Goal: Information Seeking & Learning: Learn about a topic

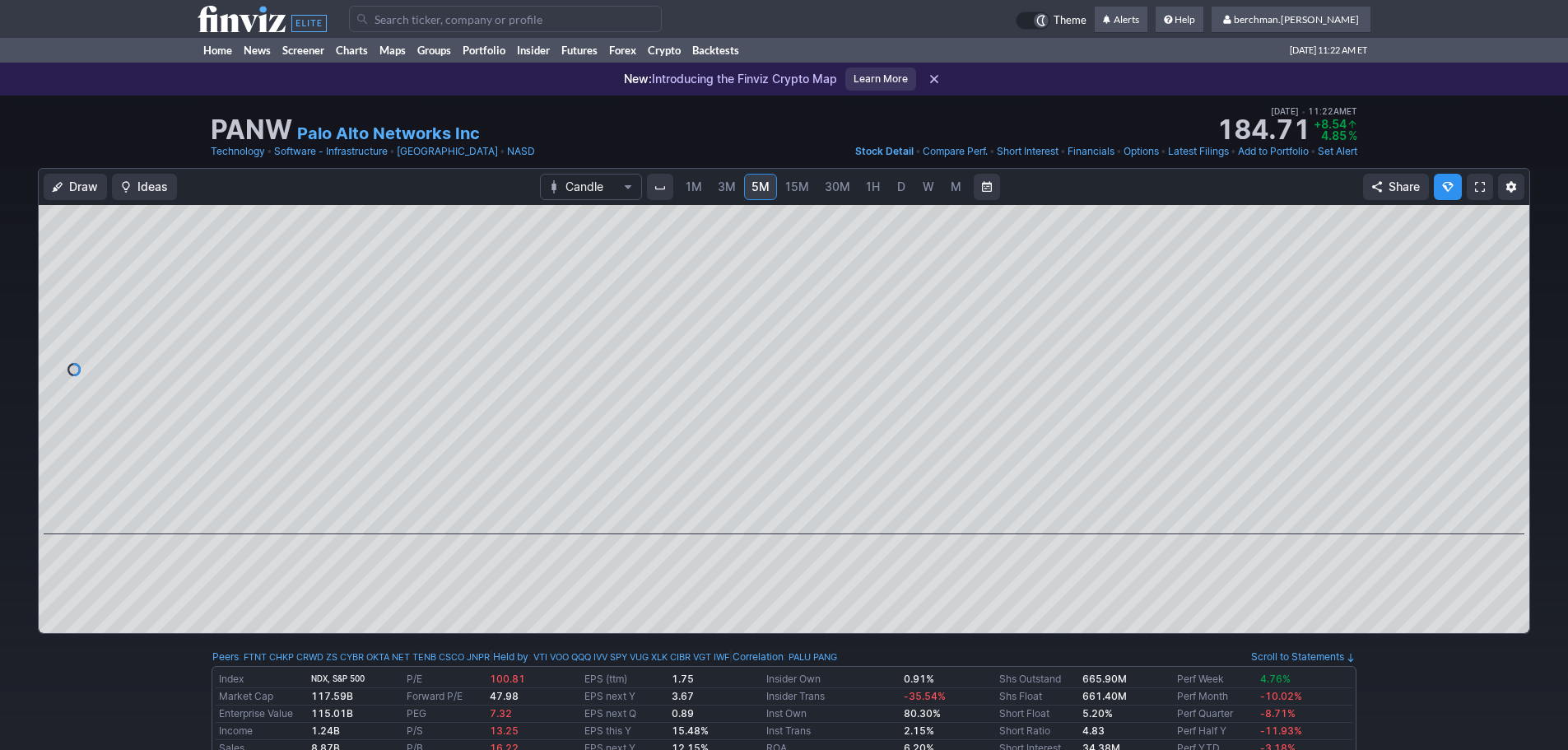
click at [441, 20] on input "Search" at bounding box center [505, 19] width 313 height 26
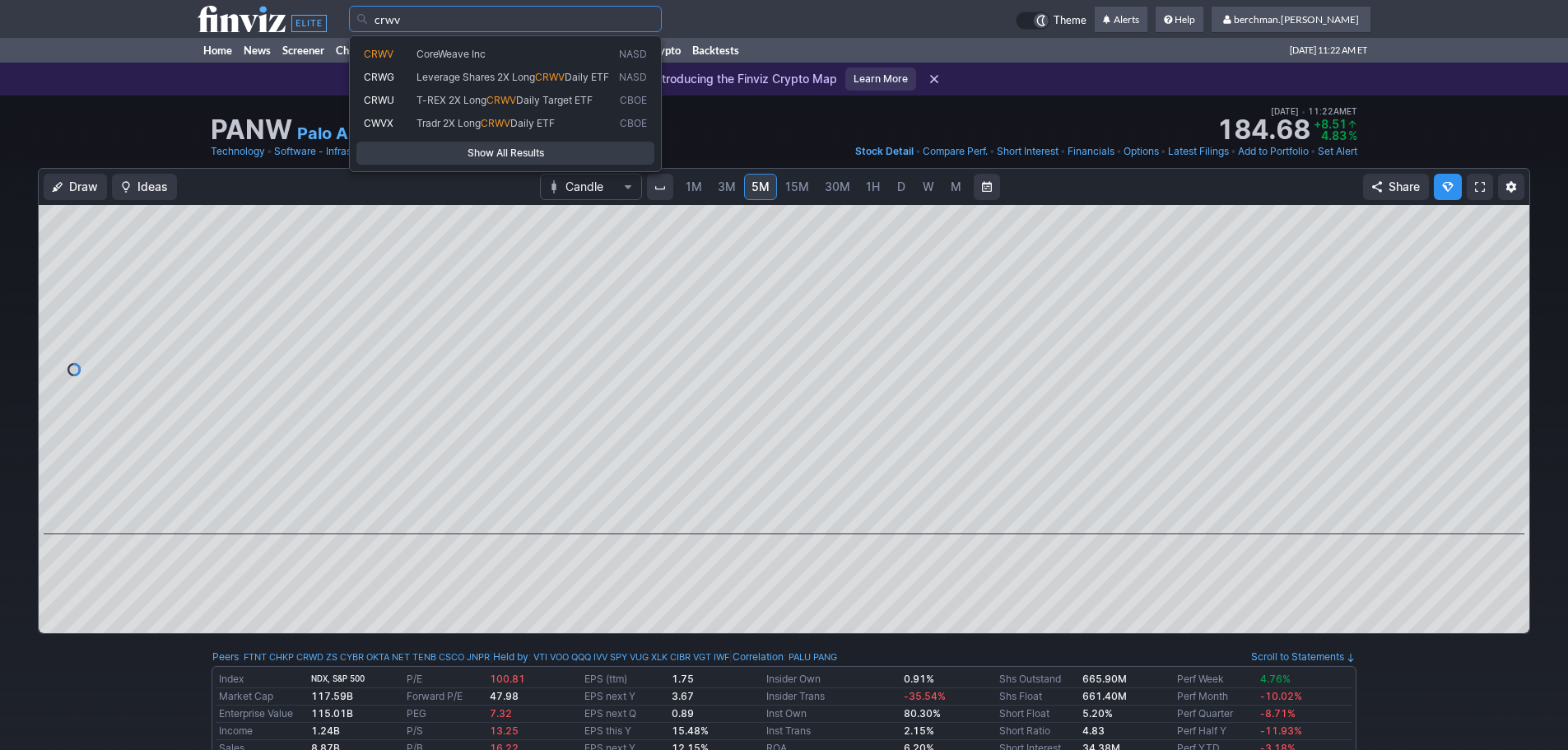
click at [394, 51] on span "CRWV" at bounding box center [379, 53] width 30 height 12
type input "CRWV"
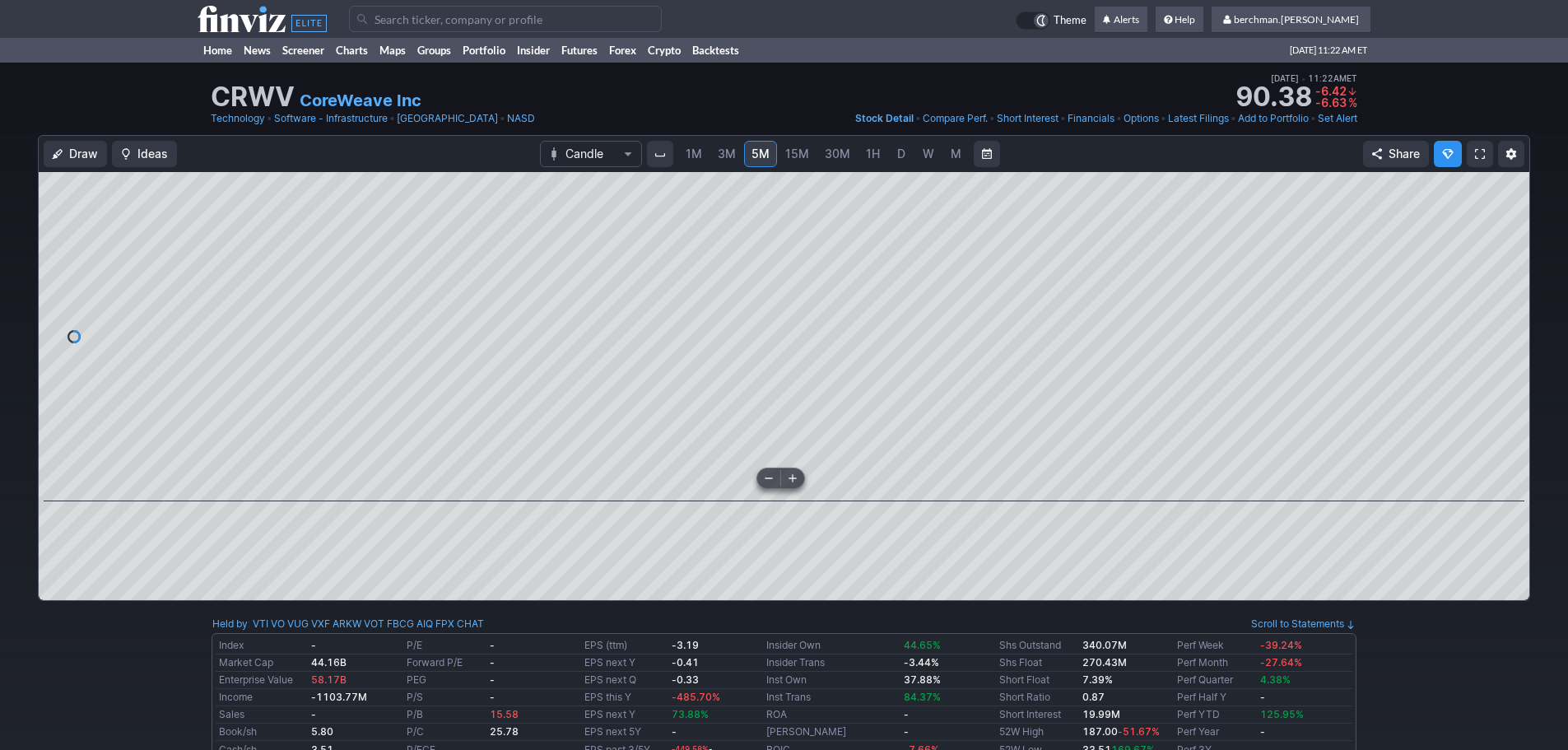
click at [903, 154] on span "D" at bounding box center [901, 153] width 8 height 14
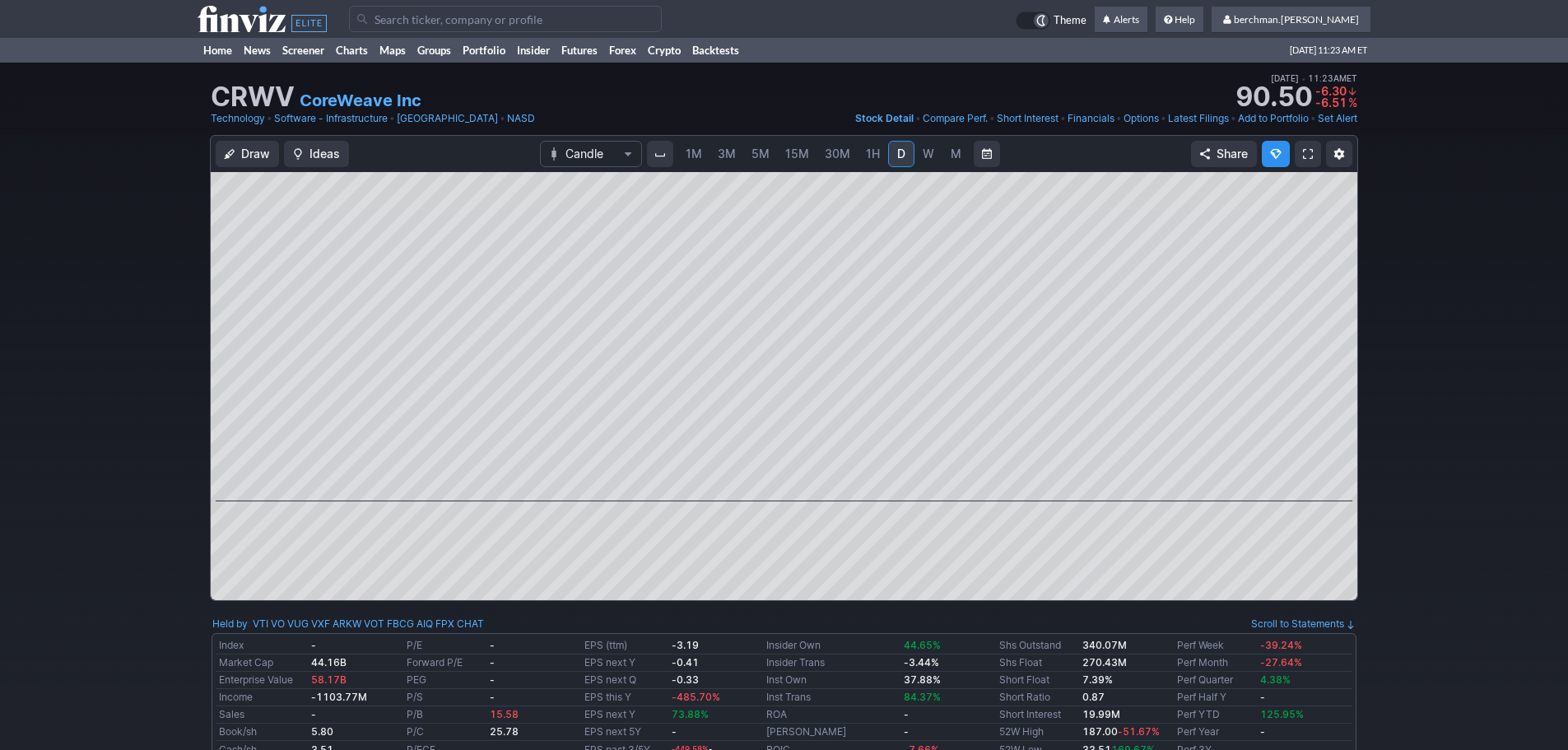
click at [731, 144] on link "3M" at bounding box center [726, 154] width 33 height 26
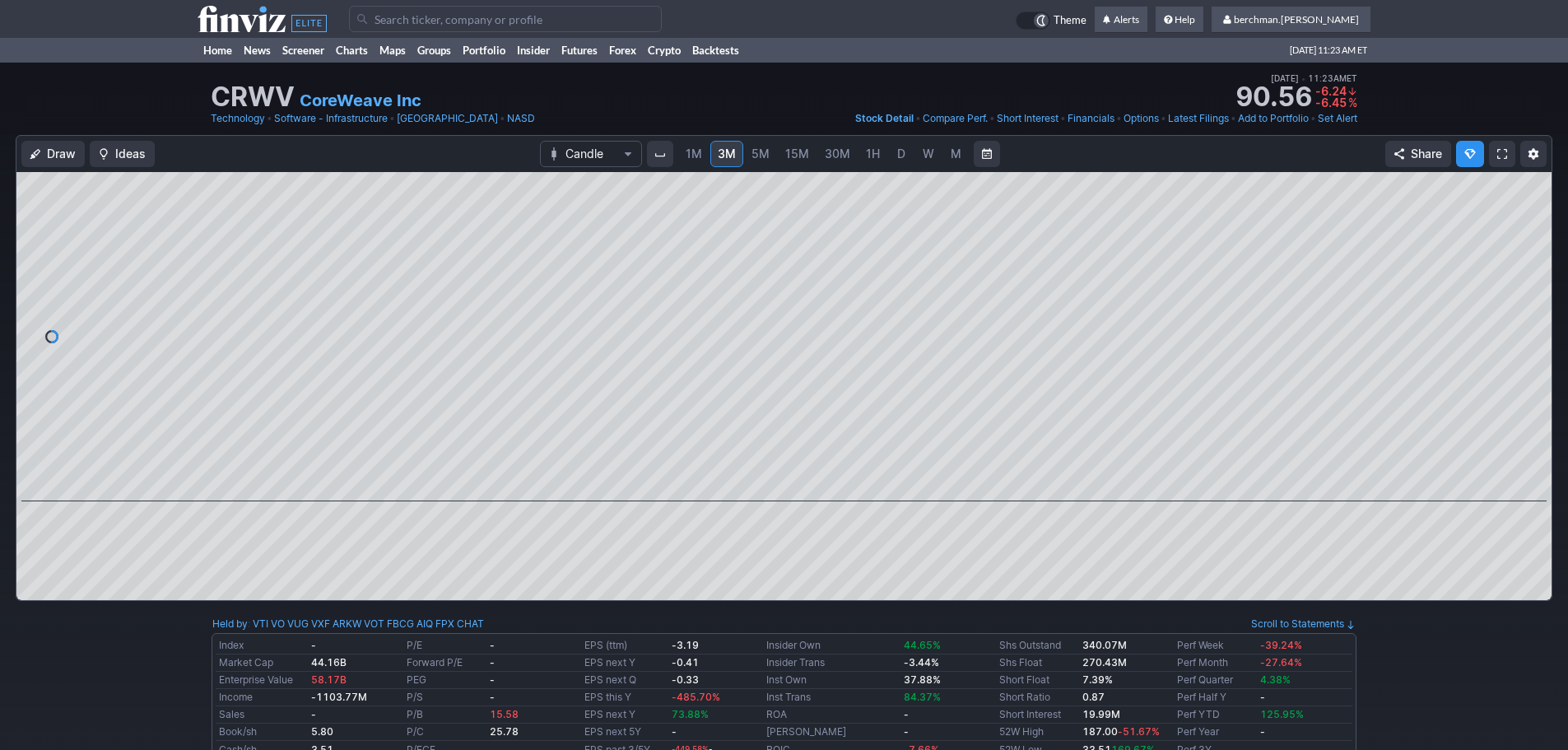
click at [770, 149] on link "5M" at bounding box center [760, 154] width 33 height 26
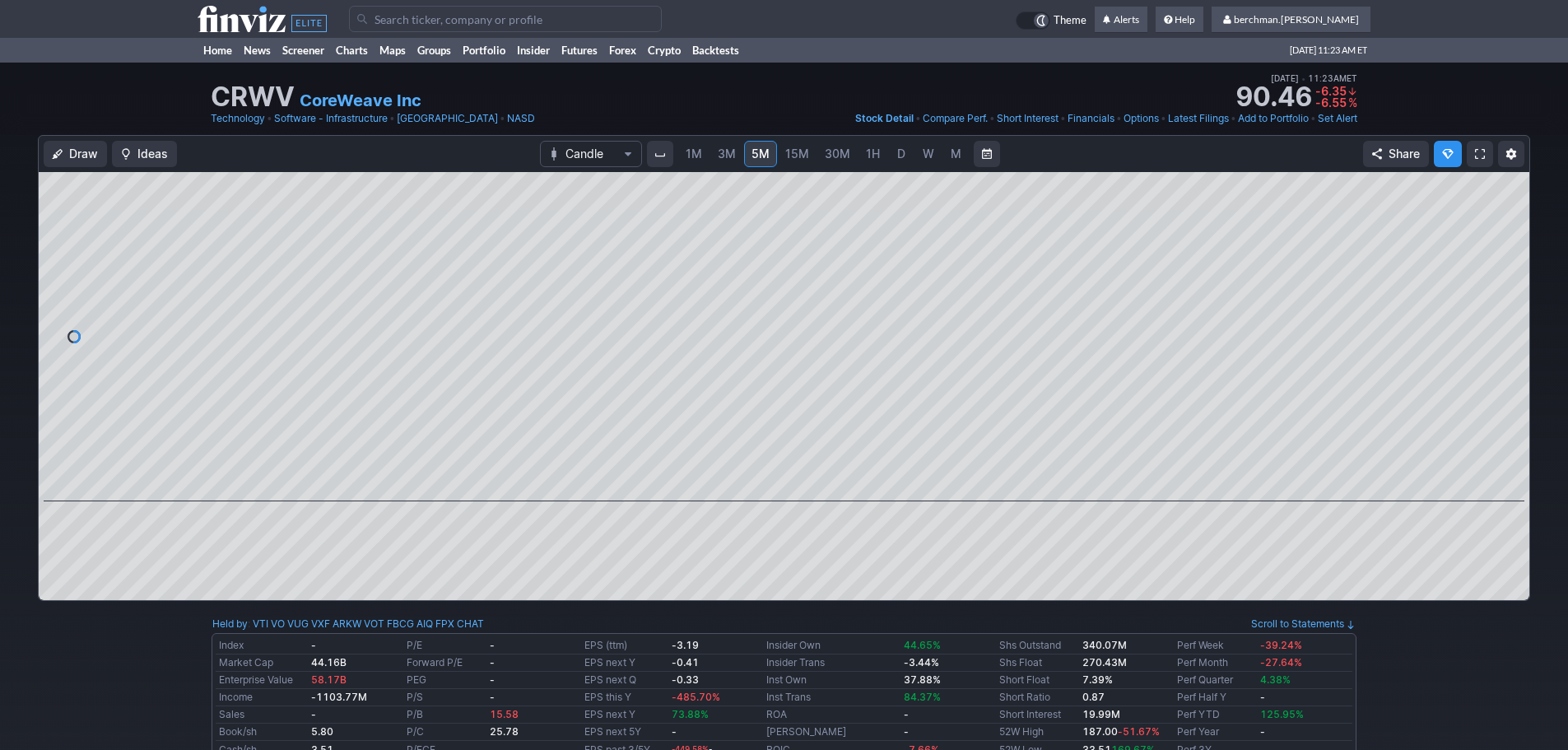
click at [891, 154] on link "D" at bounding box center [902, 154] width 26 height 26
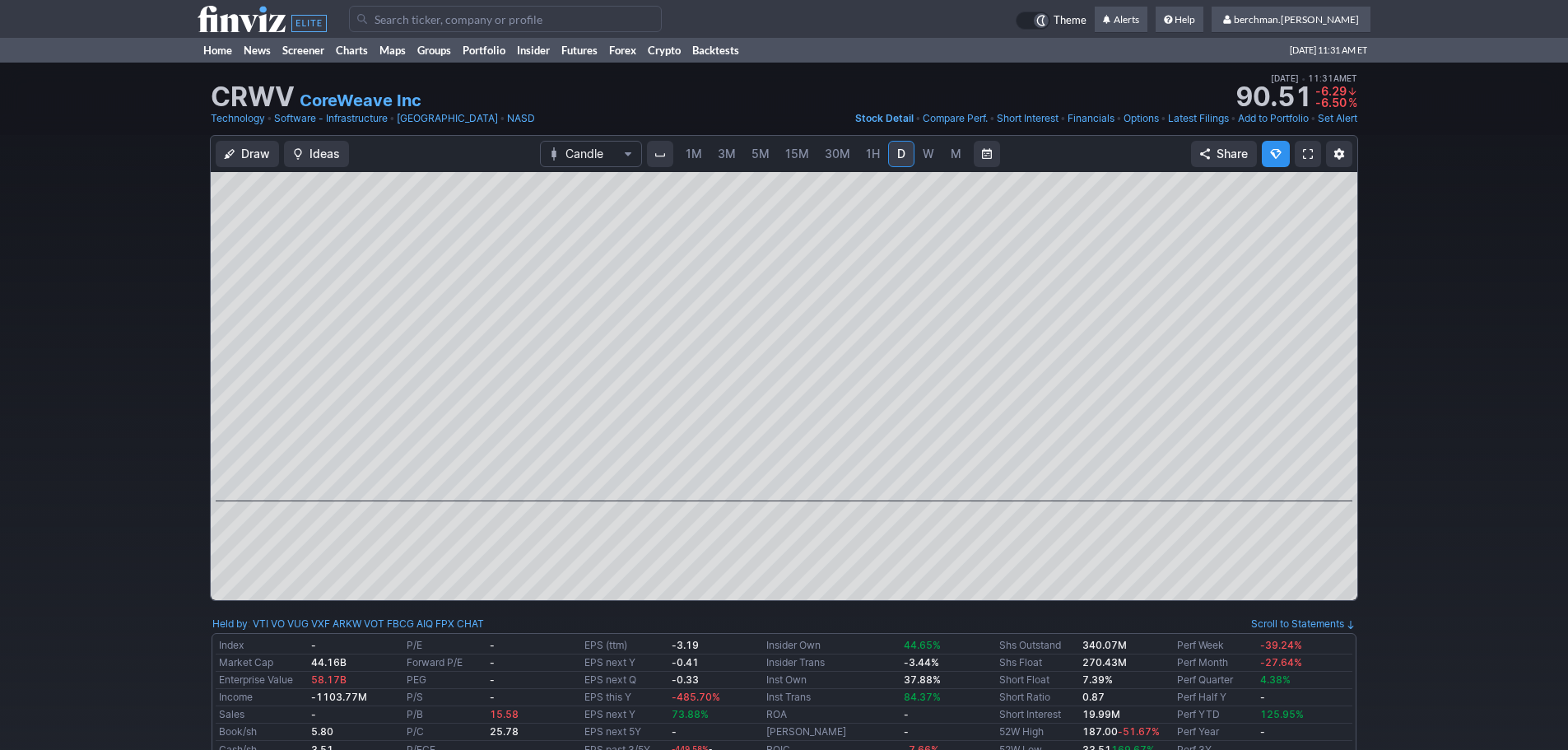
click at [757, 154] on span "5M" at bounding box center [760, 153] width 18 height 14
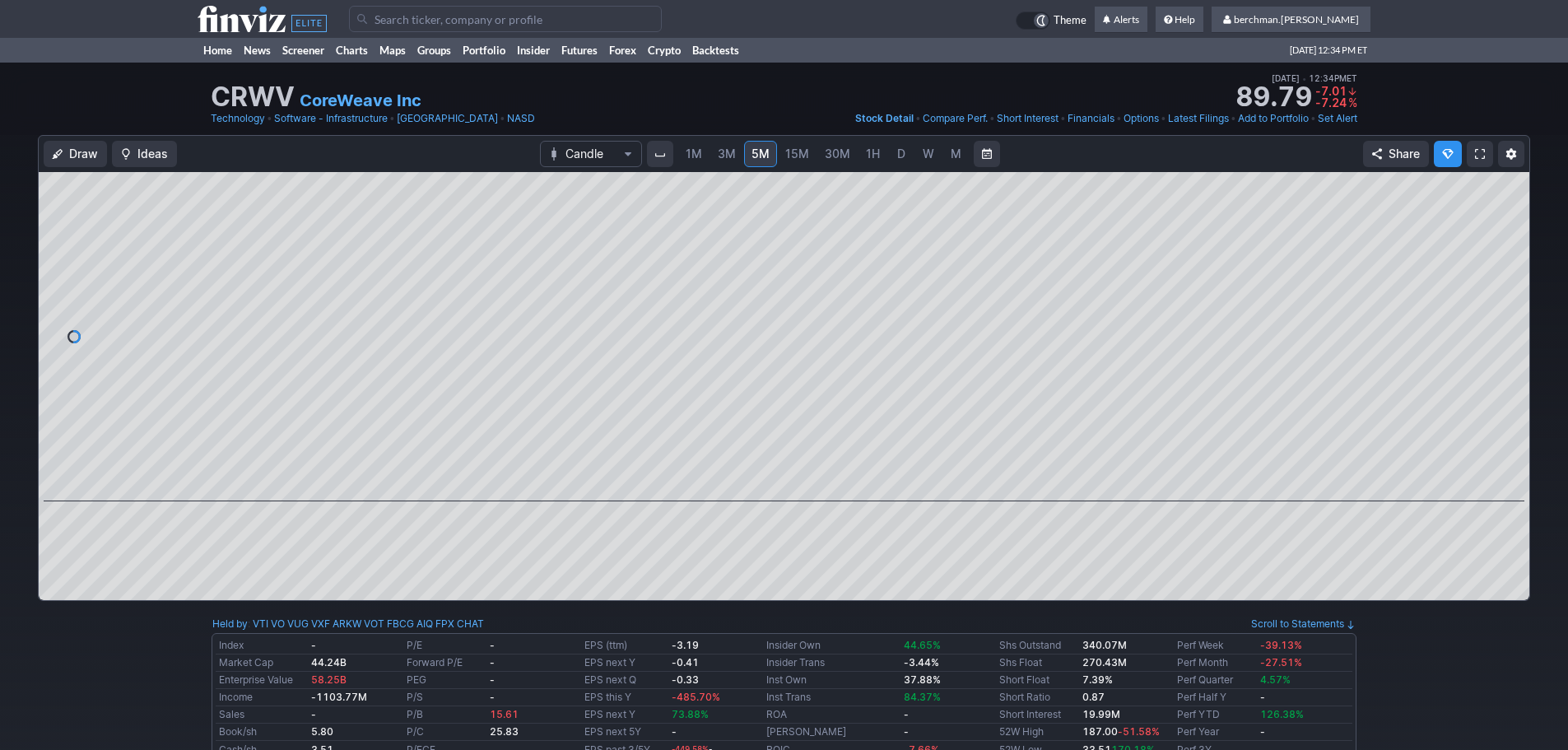
click at [475, 18] on input "Search" at bounding box center [505, 19] width 313 height 26
type input "hgraf"
click at [481, 56] on span "Show All Results" at bounding box center [505, 61] width 283 height 17
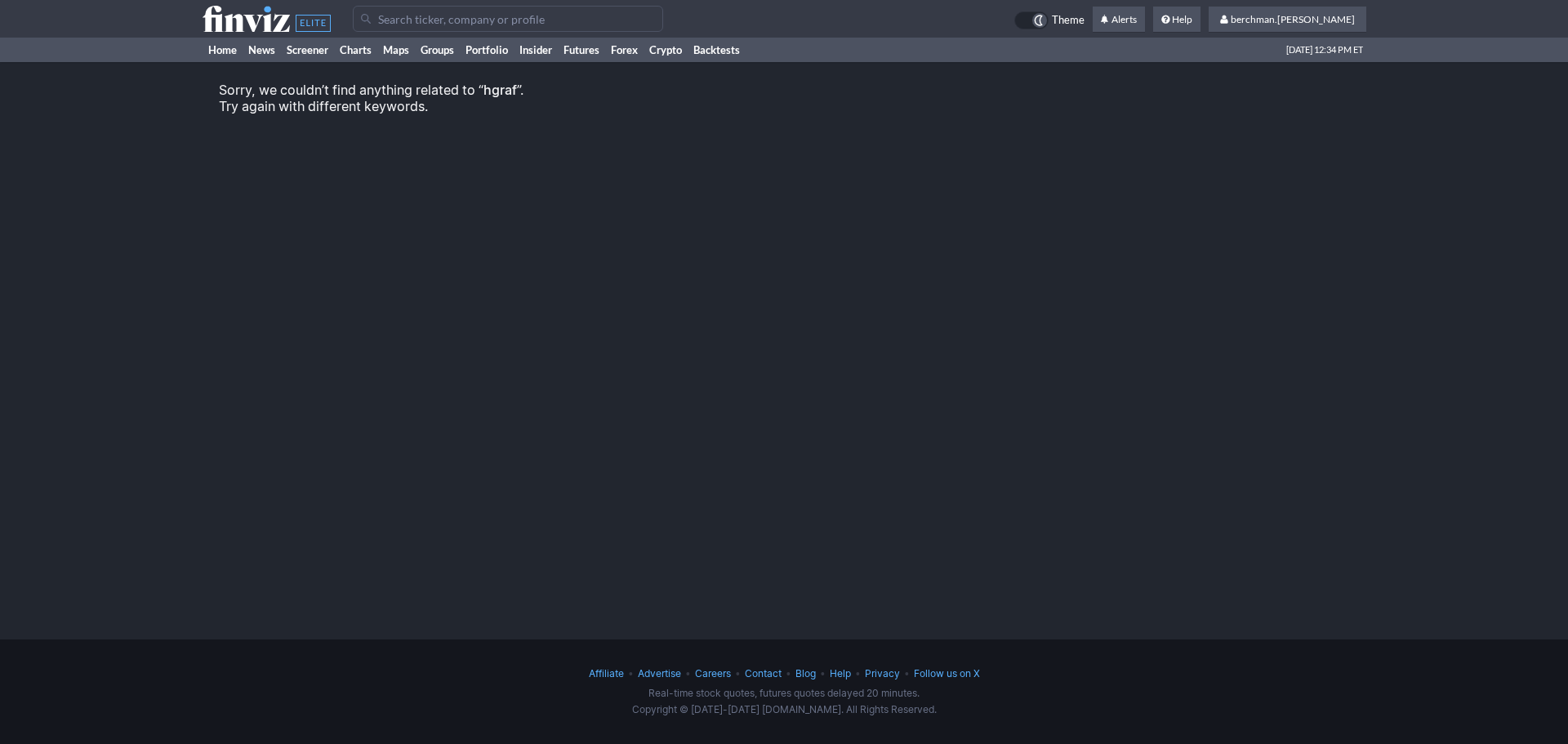
click at [514, 21] on input "Search" at bounding box center [508, 18] width 310 height 26
click at [483, 24] on input "Search" at bounding box center [508, 18] width 310 height 26
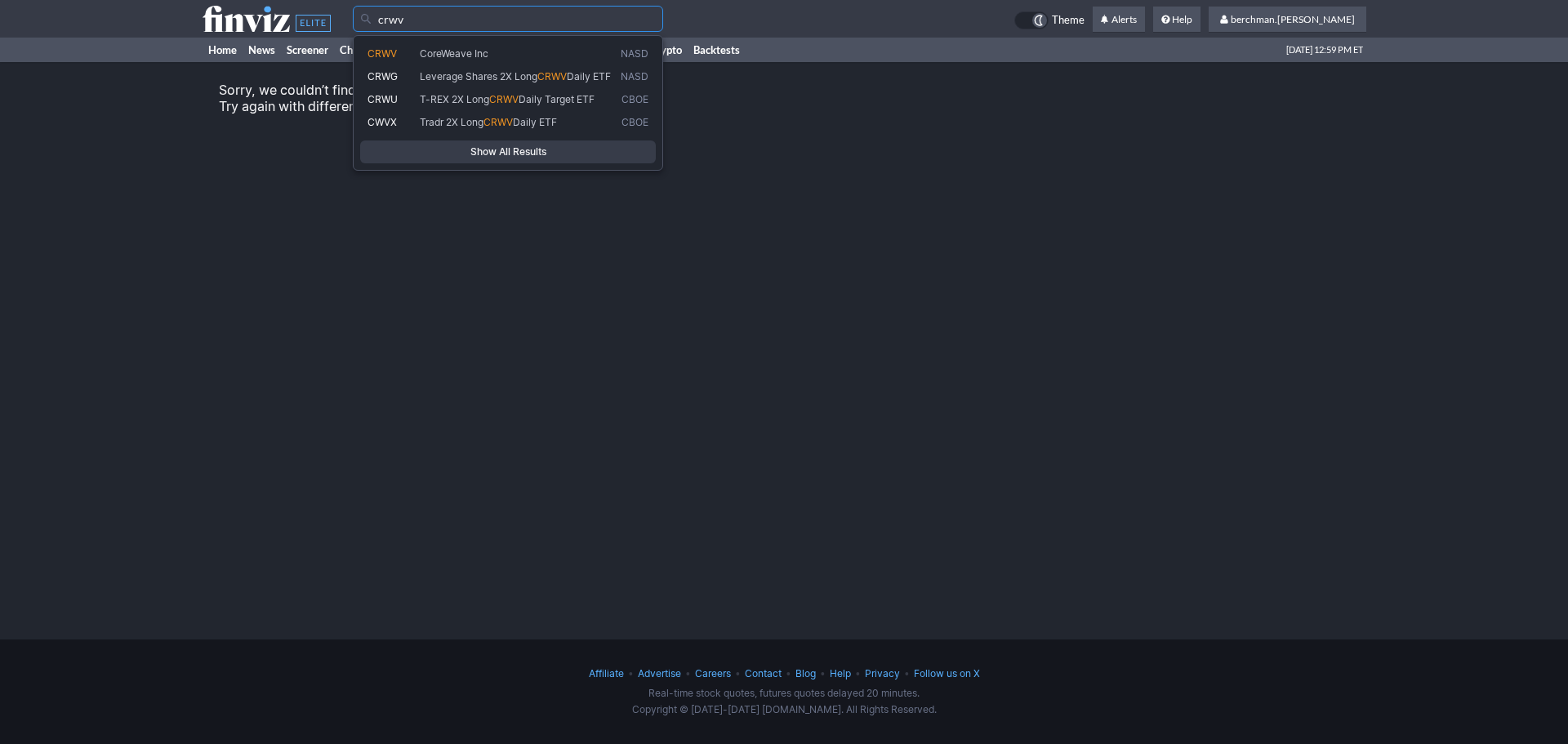
click at [483, 48] on span "CoreWeave Inc" at bounding box center [454, 53] width 68 height 12
type input "CRWV"
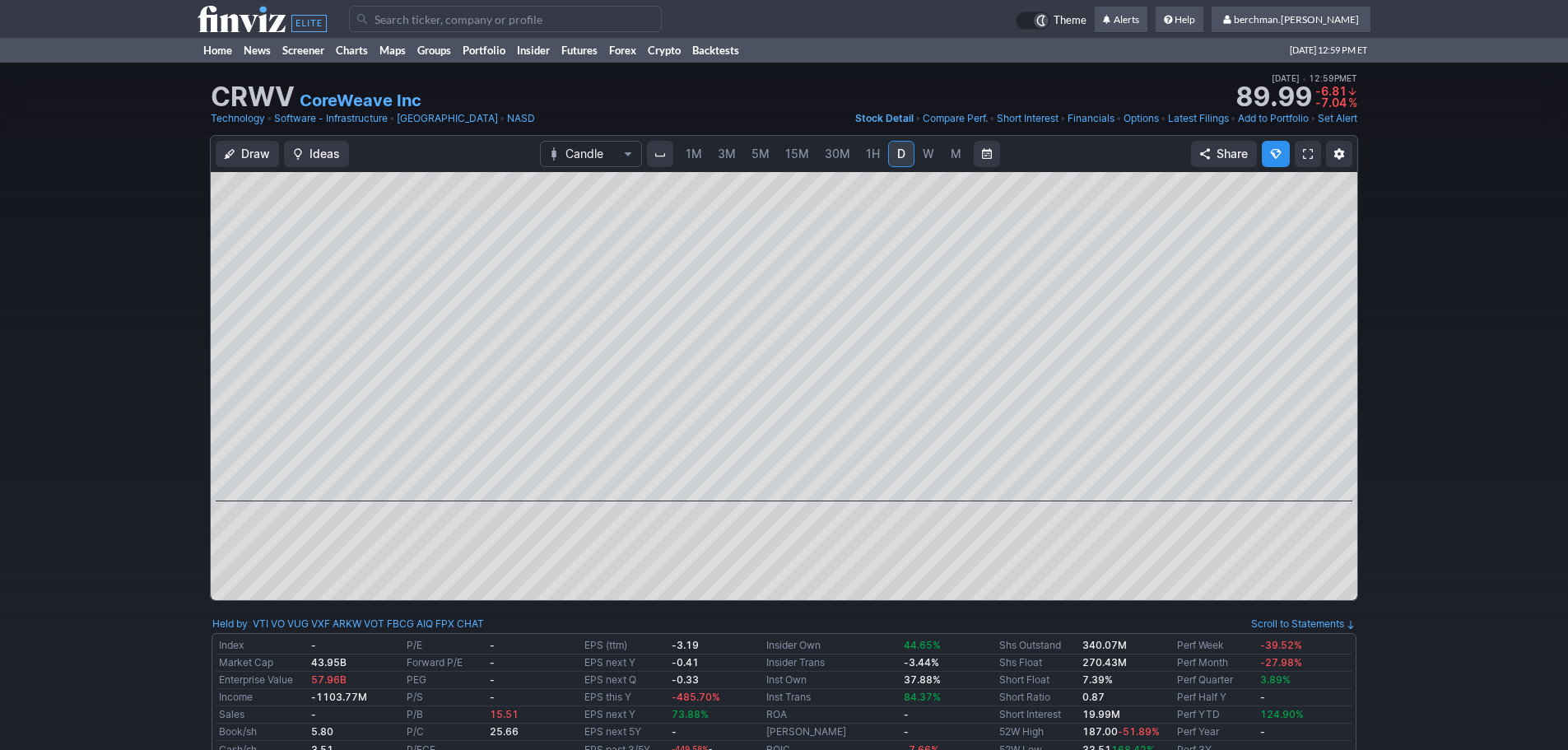
click at [766, 154] on span "5M" at bounding box center [760, 153] width 18 height 14
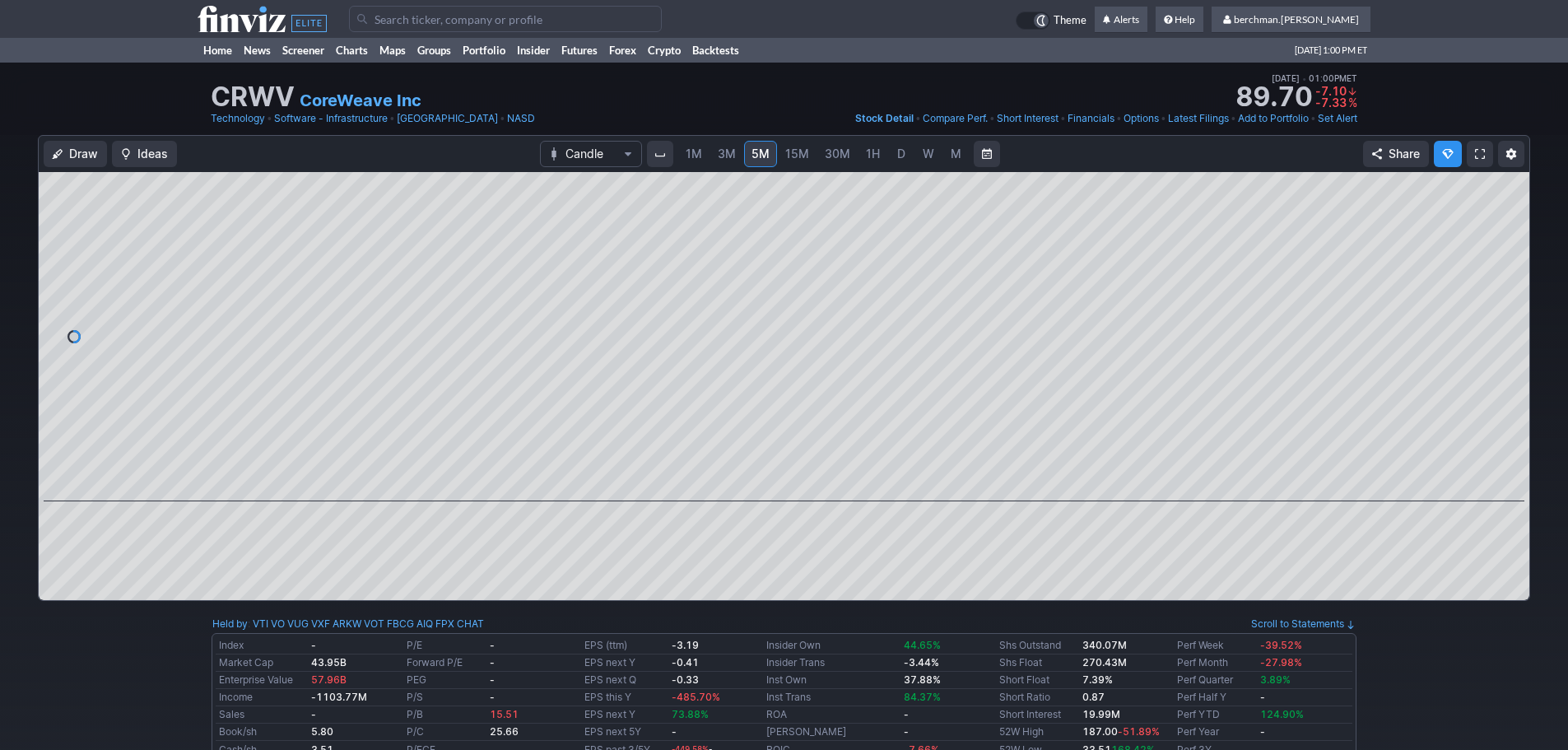
click at [902, 154] on span "D" at bounding box center [901, 153] width 8 height 14
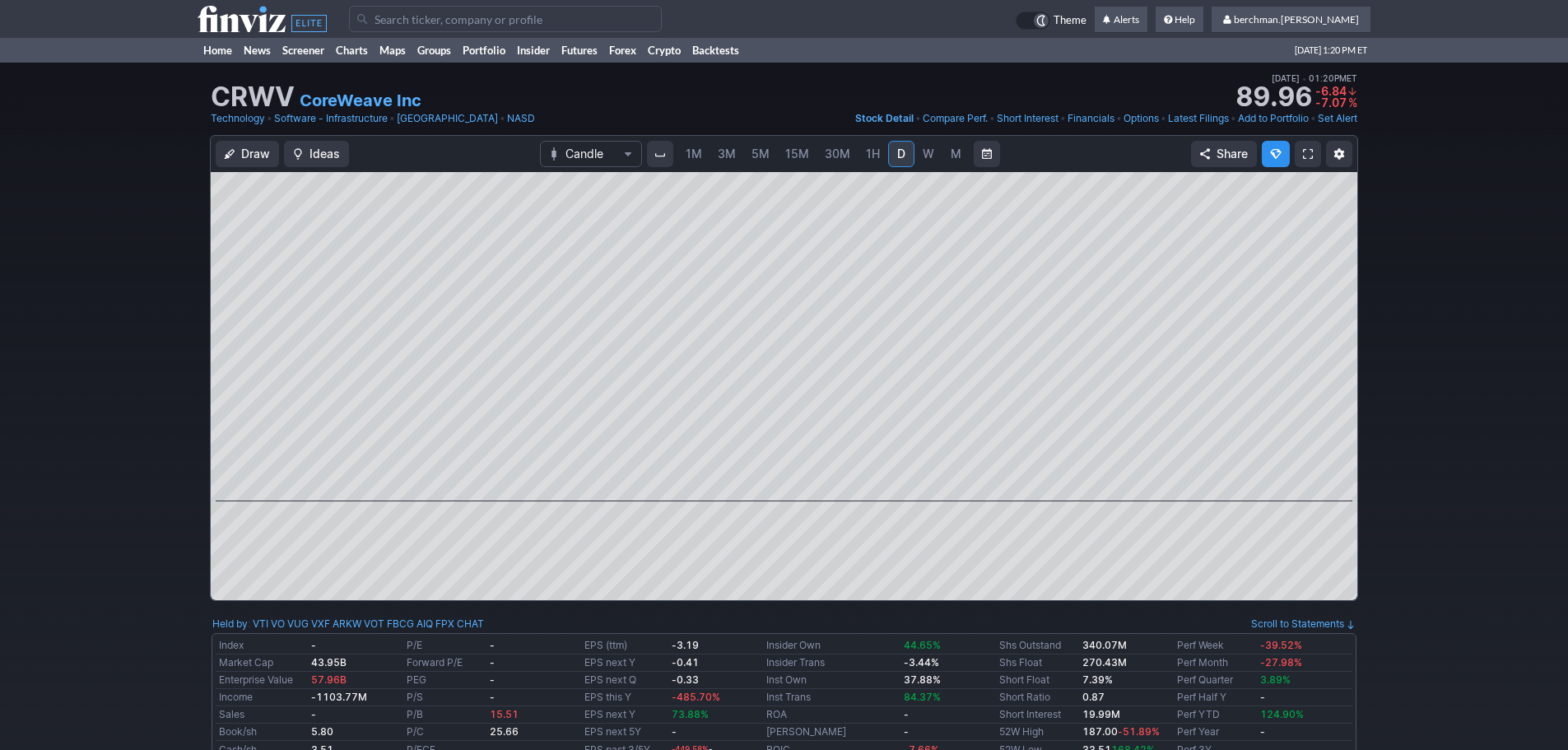
click at [757, 154] on span "5M" at bounding box center [760, 153] width 18 height 14
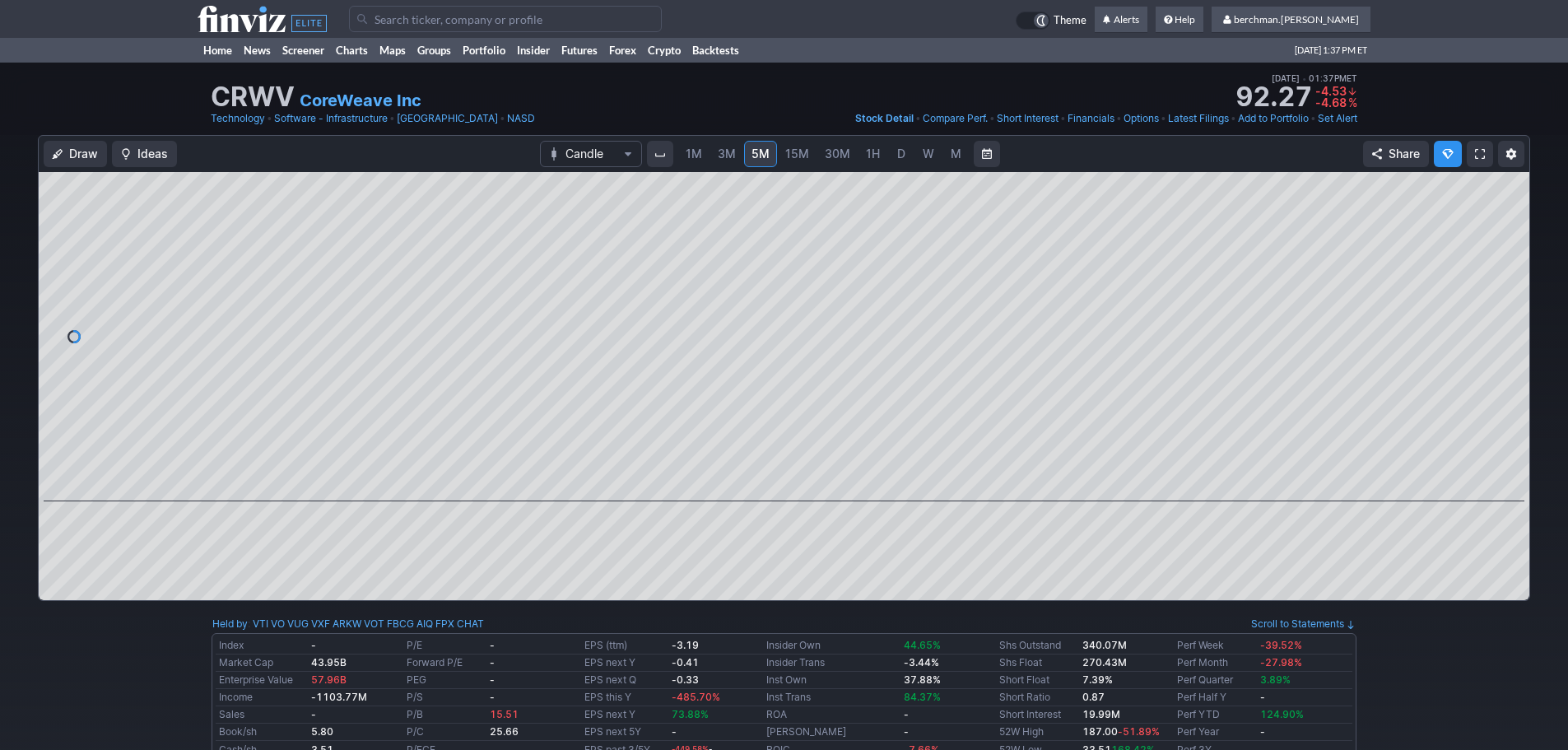
click at [548, 22] on input "Search" at bounding box center [505, 19] width 313 height 26
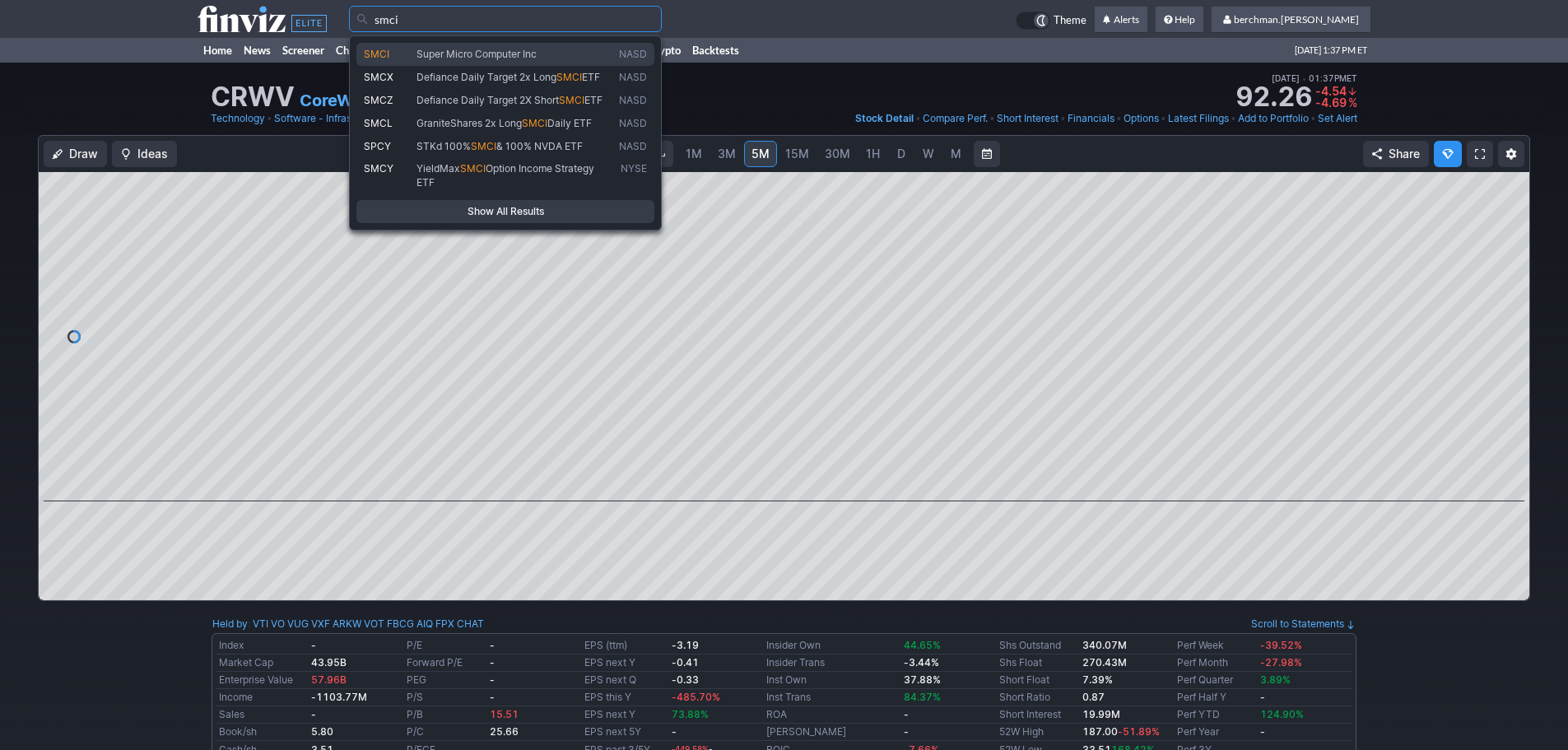
click at [516, 45] on link "SMCI Super Micro Computer Inc NASD" at bounding box center [505, 54] width 298 height 23
type input "SMCI"
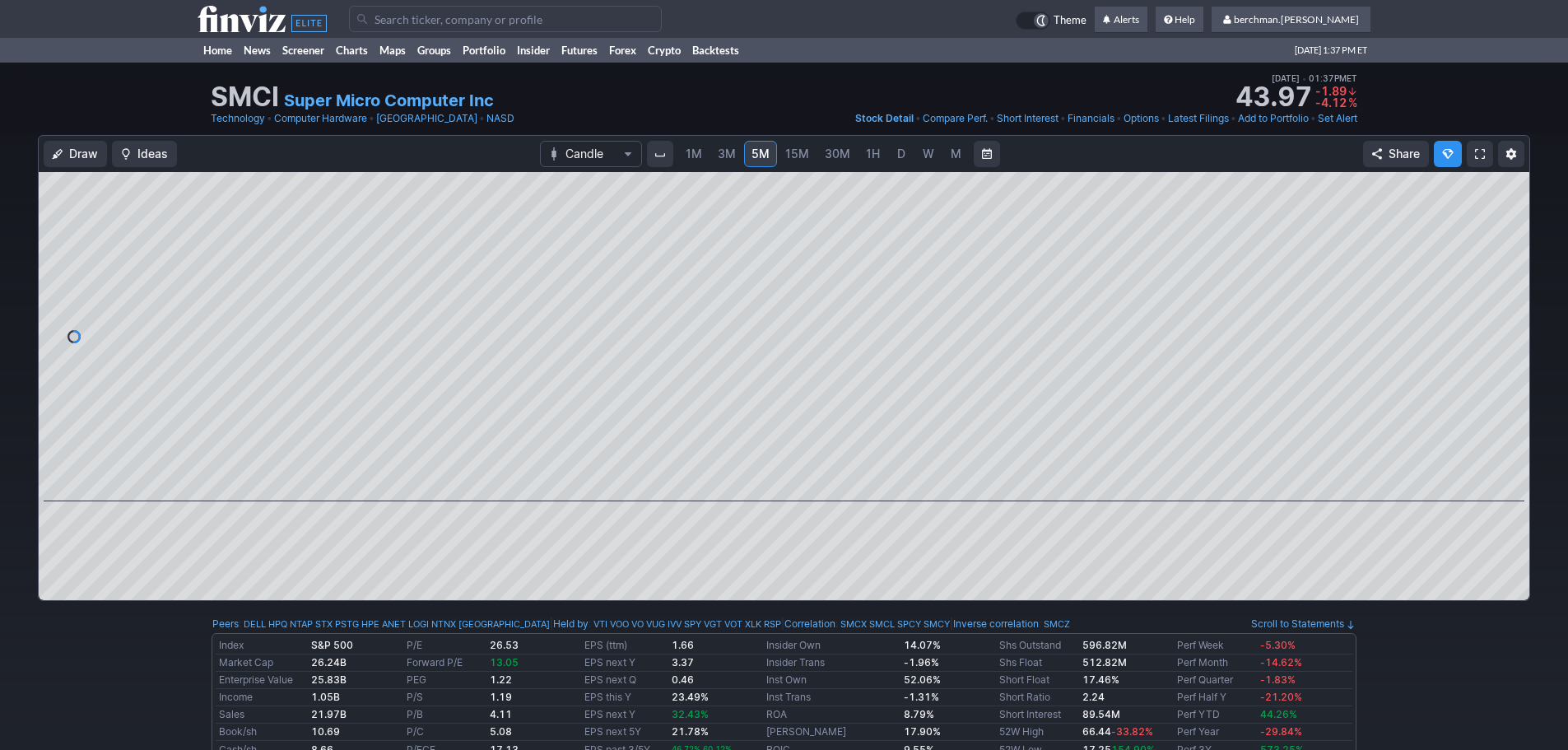
click at [897, 153] on span "D" at bounding box center [901, 153] width 8 height 14
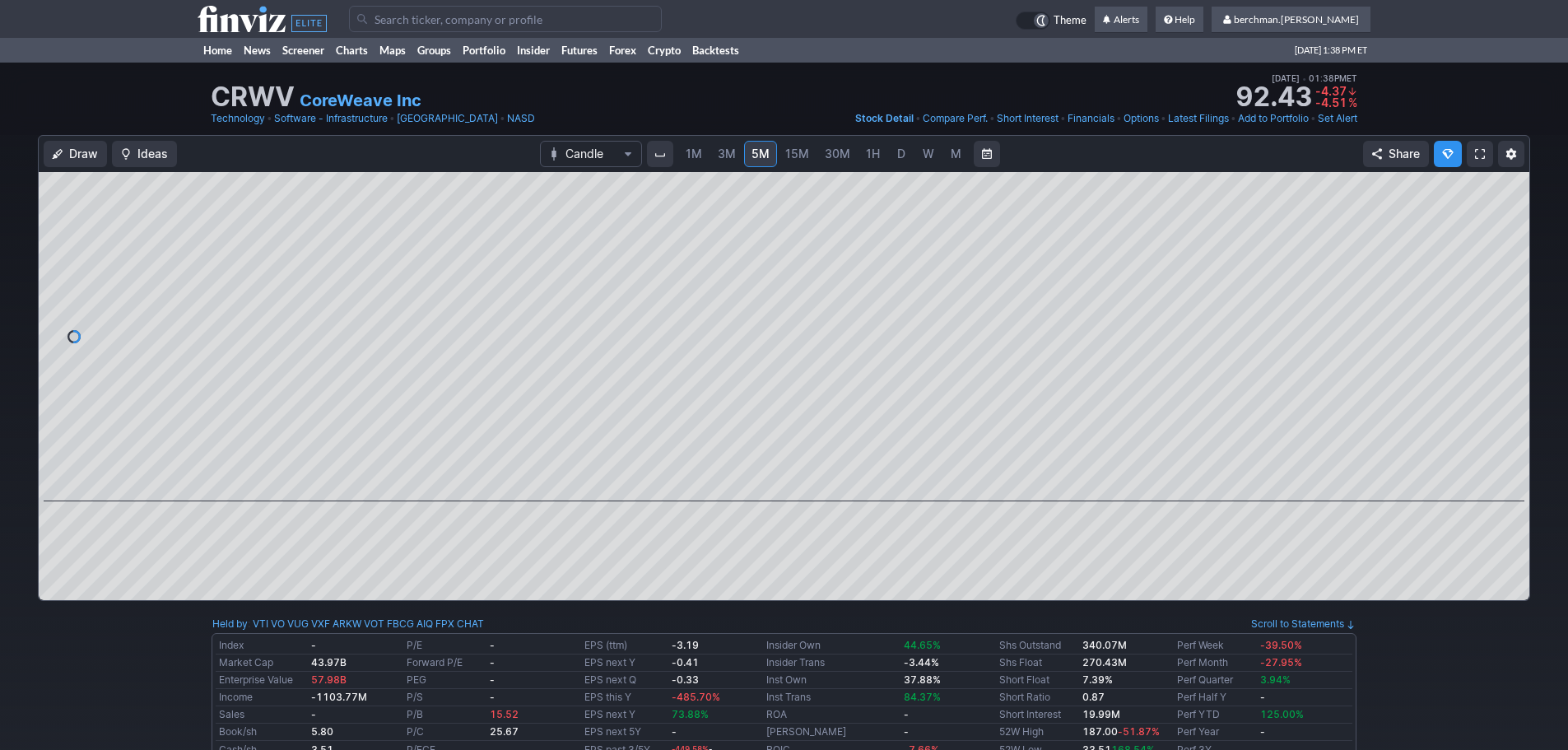
click at [897, 152] on span "D" at bounding box center [901, 153] width 8 height 14
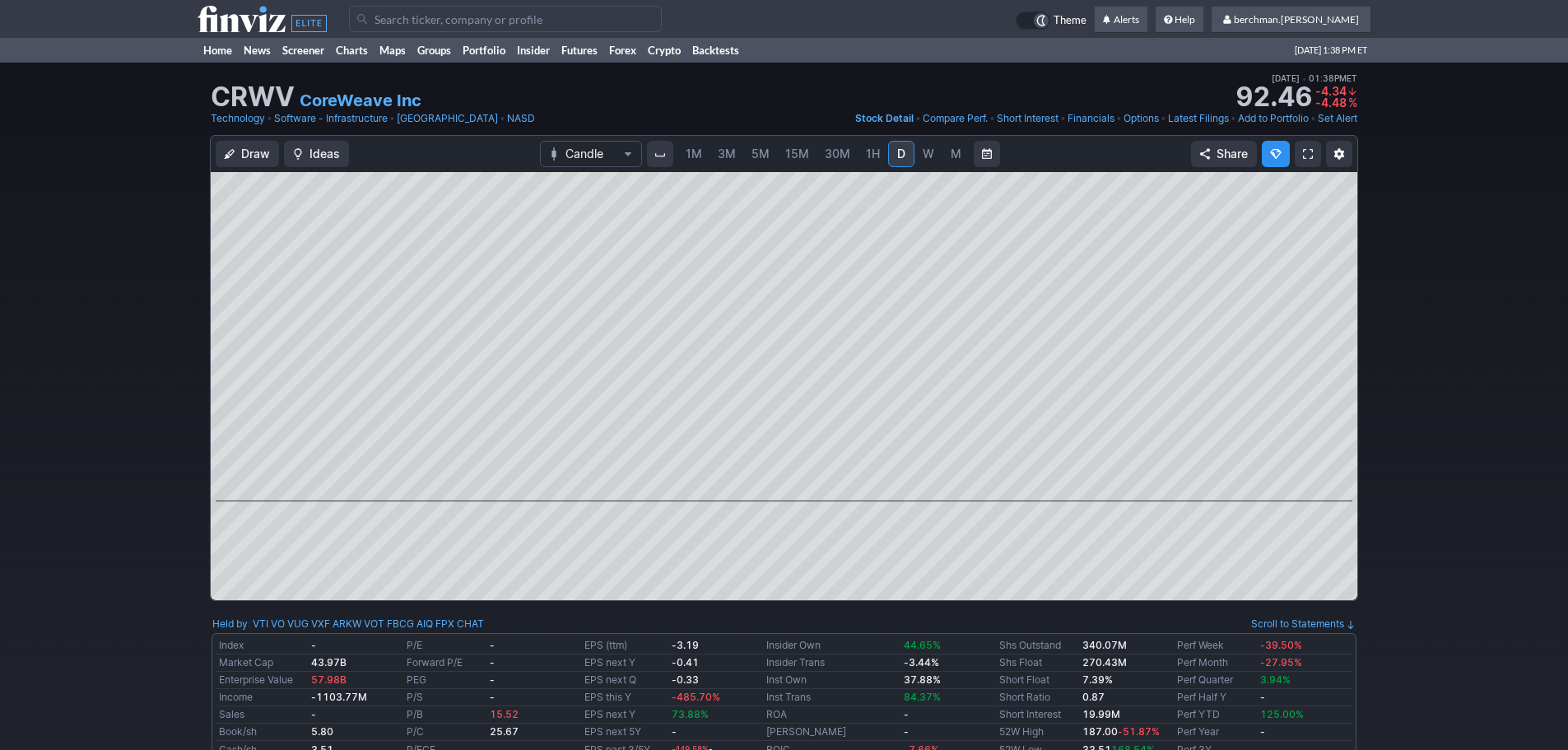
click at [769, 160] on link "5M" at bounding box center [760, 154] width 33 height 26
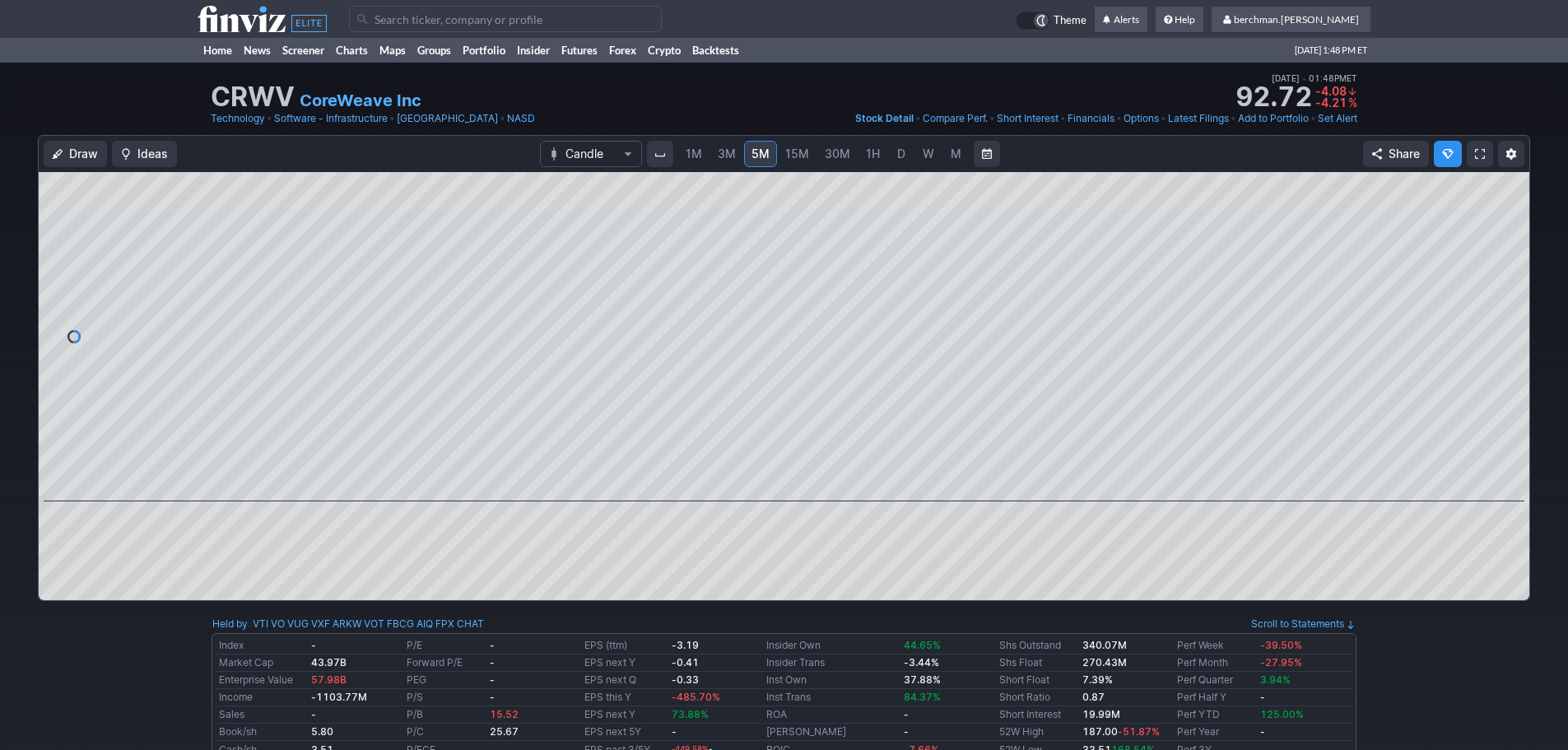
click at [899, 160] on span "D" at bounding box center [901, 153] width 8 height 14
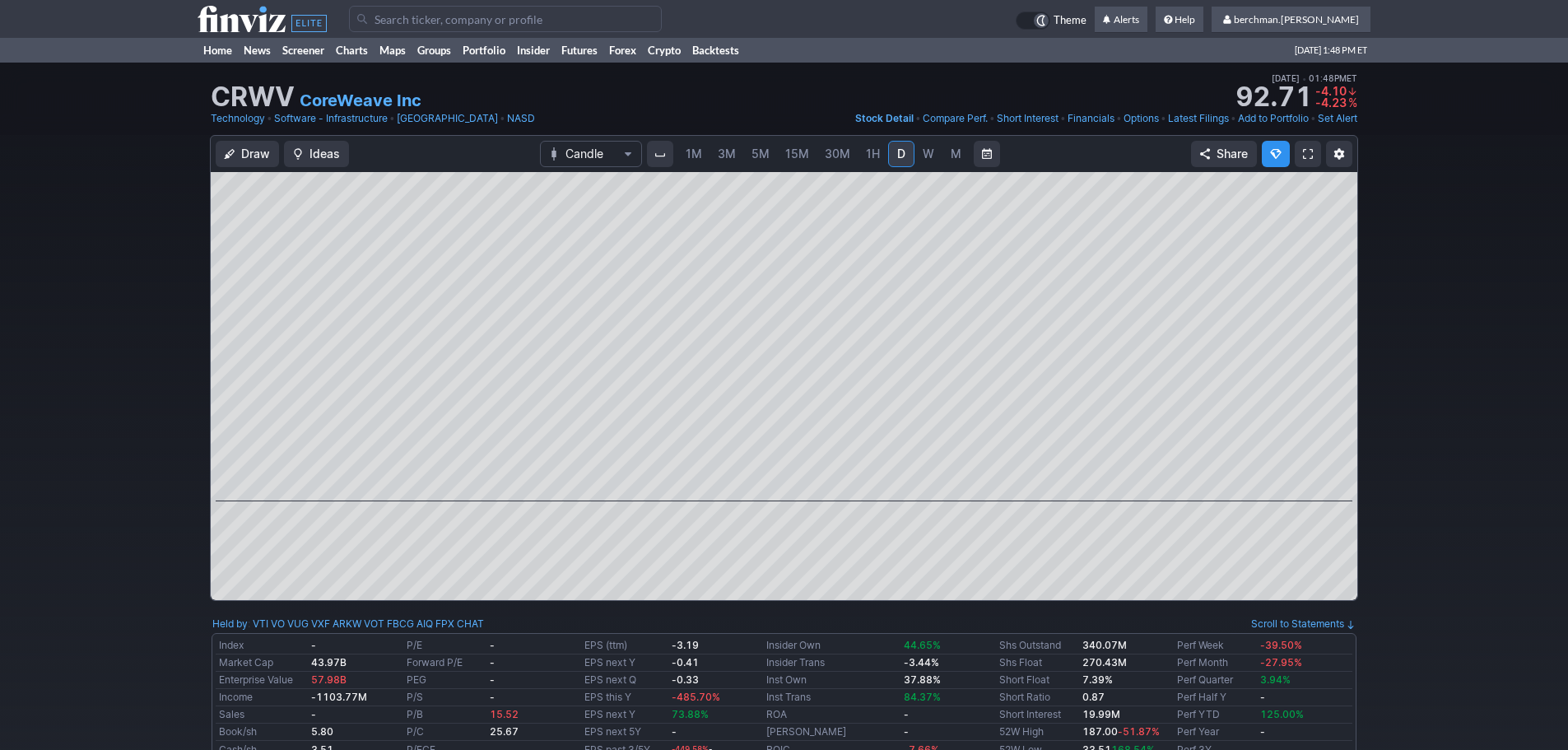
click at [767, 155] on span "5M" at bounding box center [760, 153] width 18 height 14
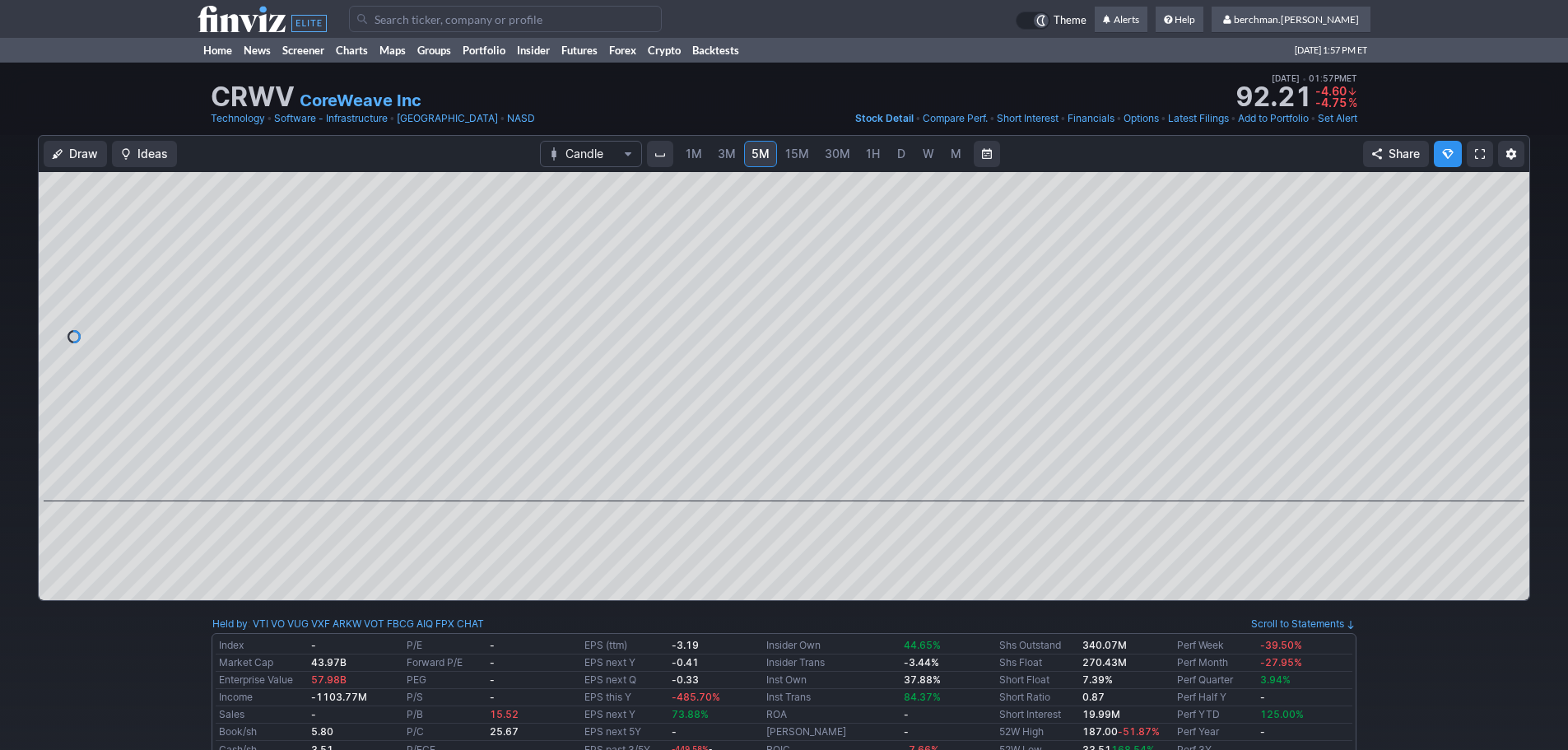
click at [898, 159] on span "D" at bounding box center [901, 153] width 8 height 14
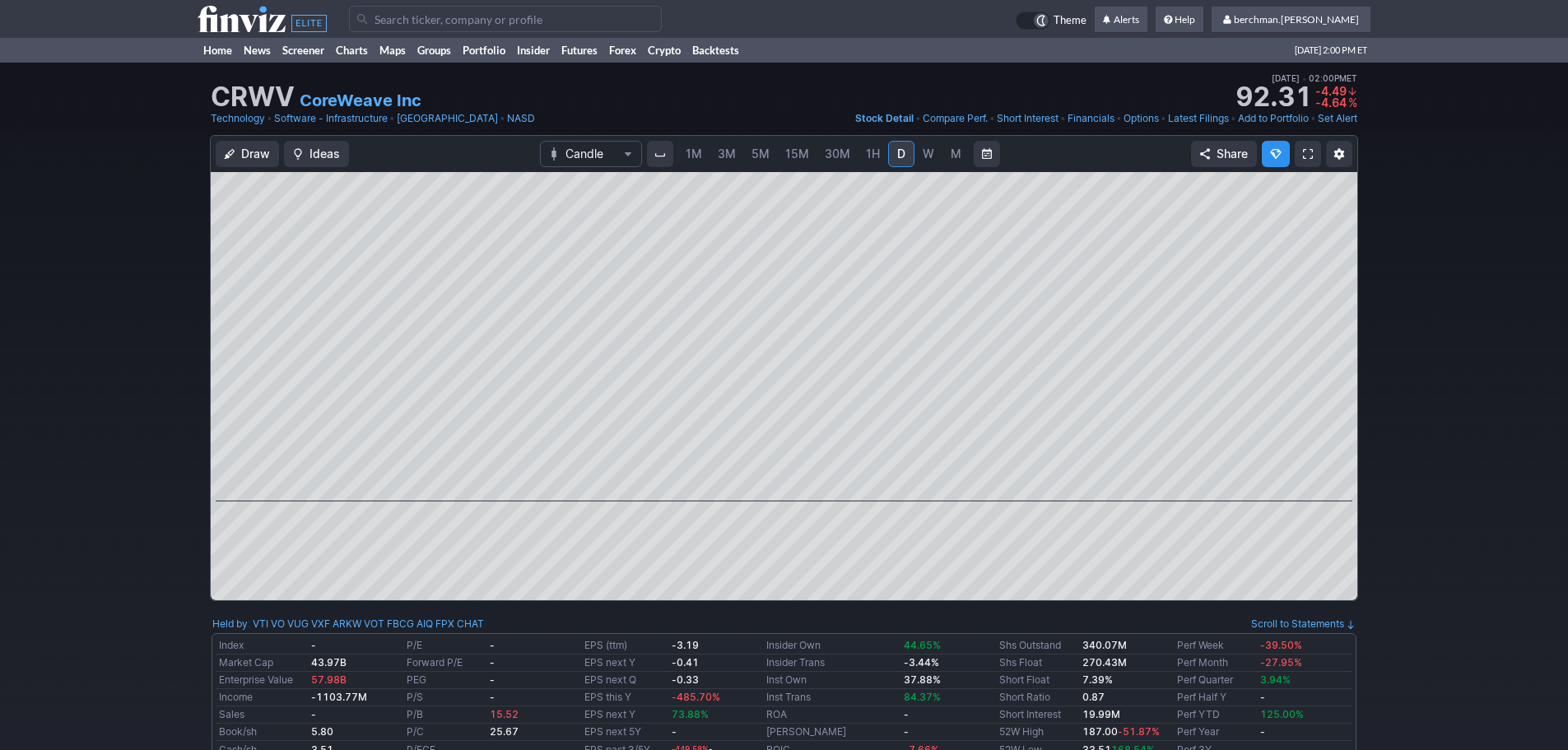
click at [765, 156] on span "5M" at bounding box center [760, 153] width 18 height 14
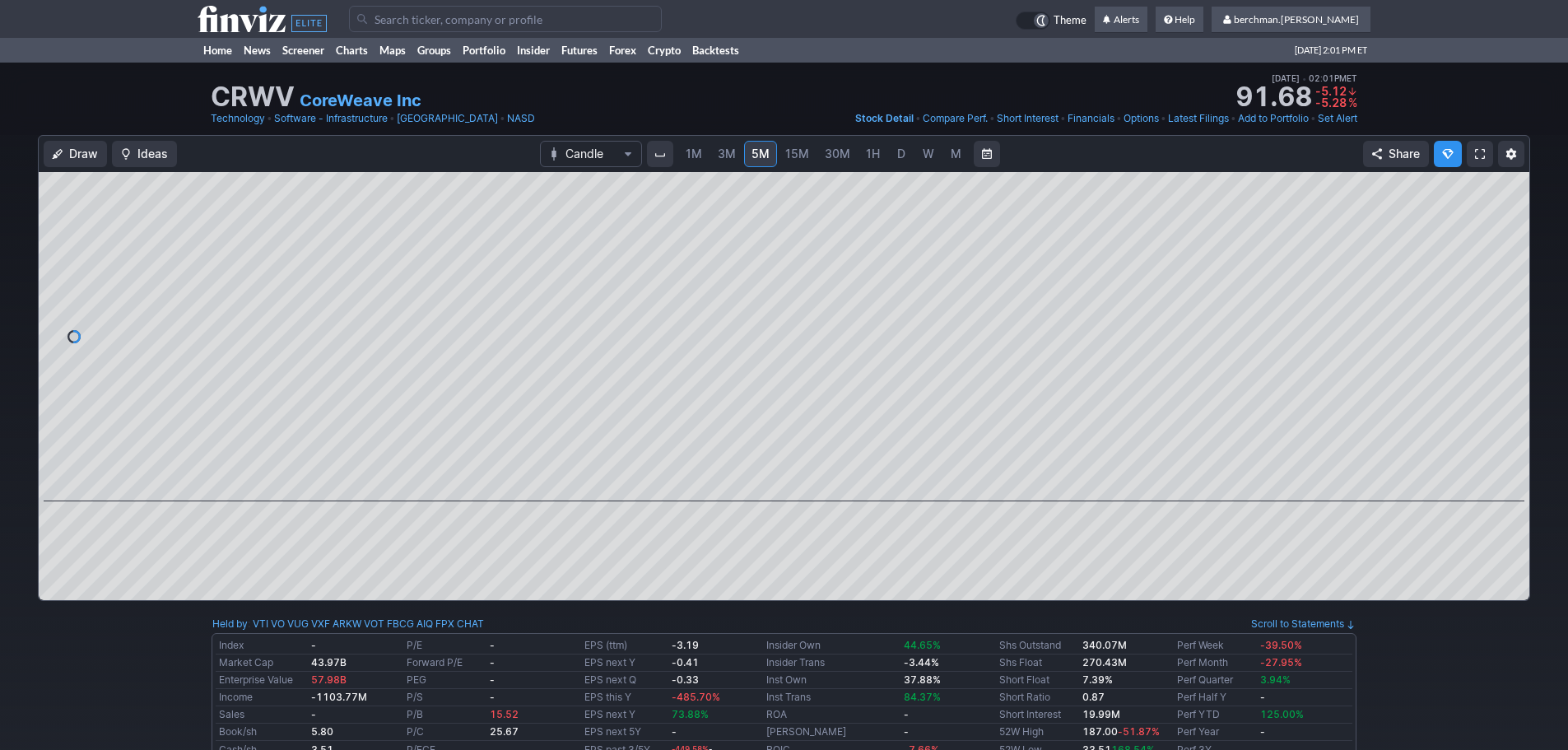
click at [904, 156] on span "D" at bounding box center [902, 154] width 11 height 17
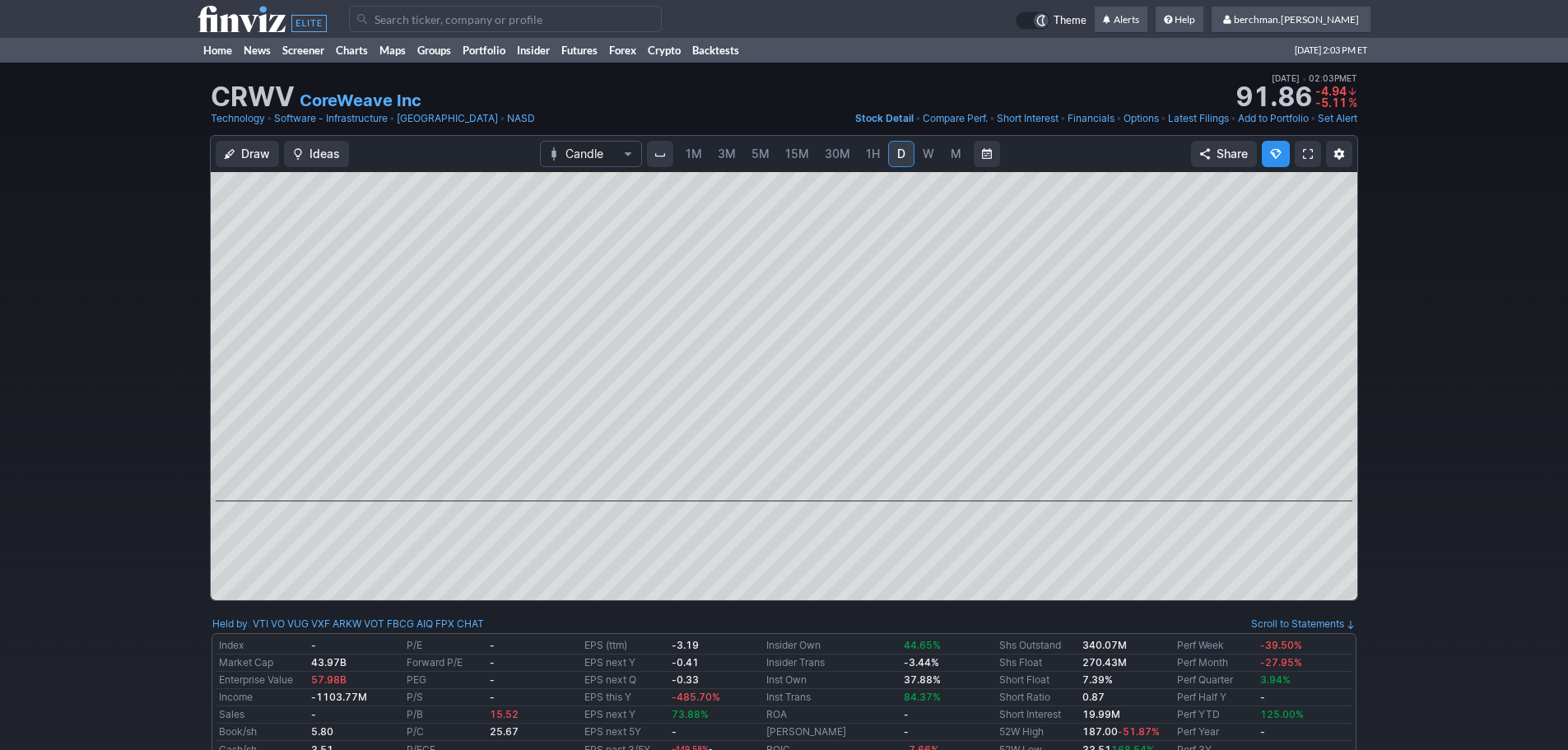
click at [748, 157] on link "5M" at bounding box center [760, 154] width 33 height 26
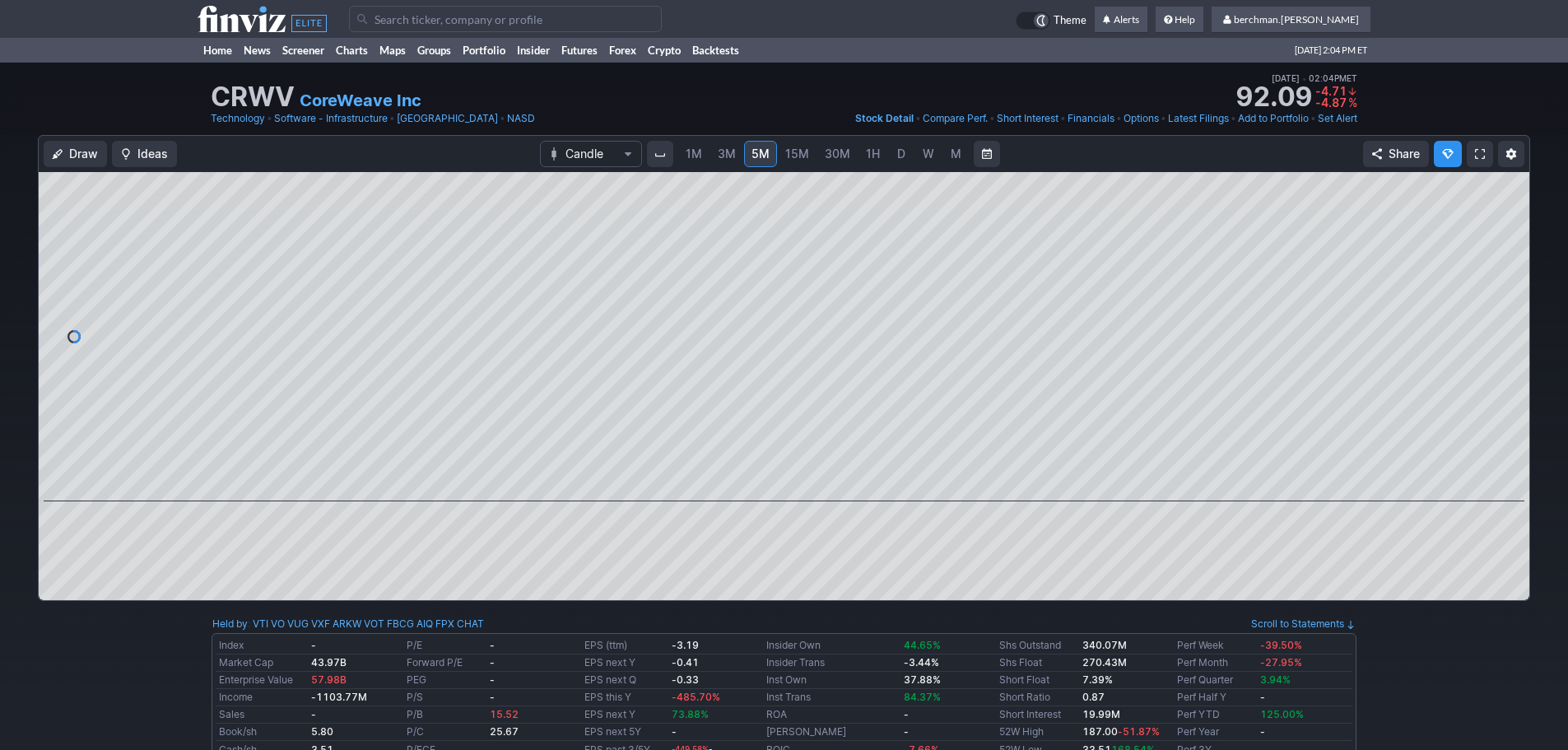
click at [503, 20] on input "Search" at bounding box center [505, 19] width 313 height 26
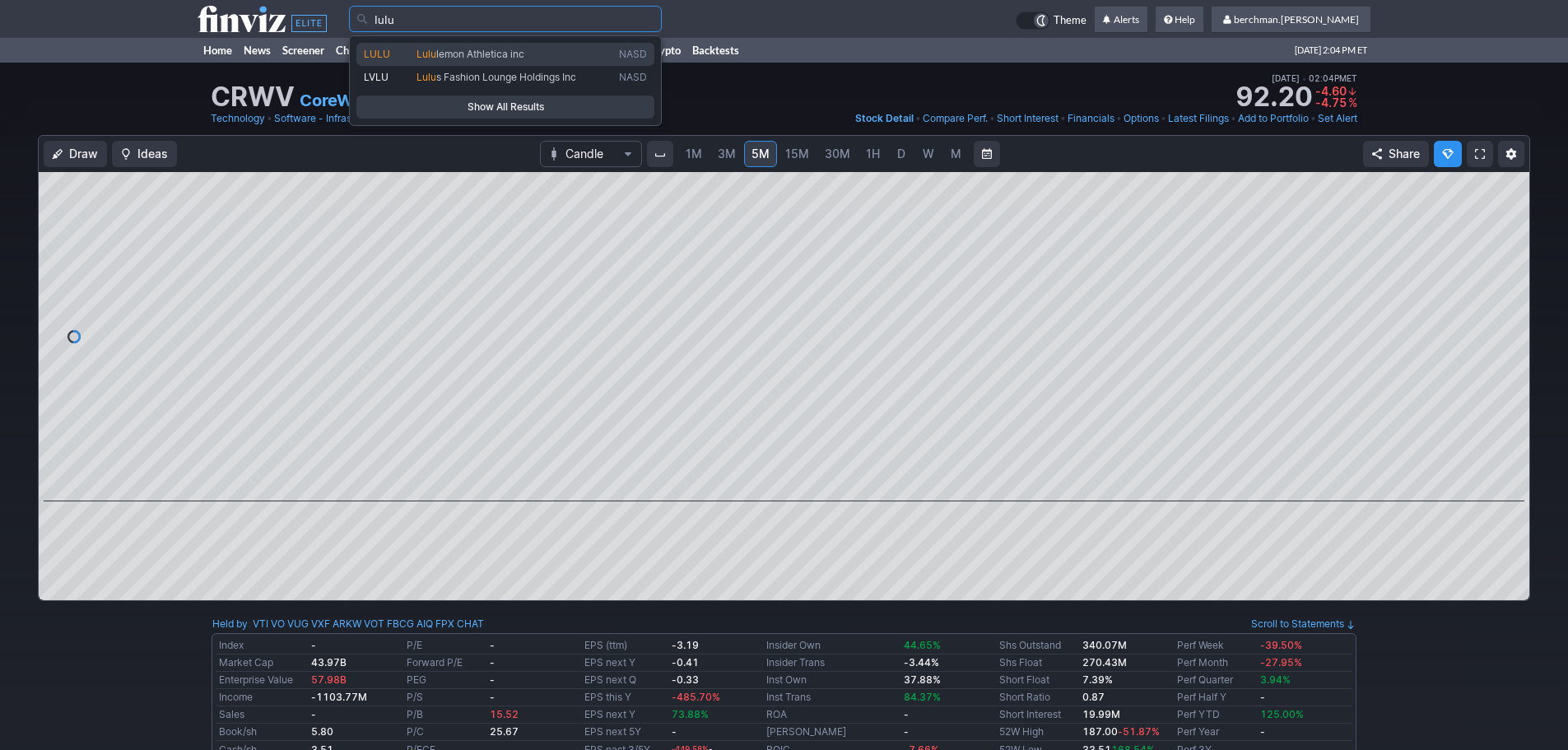
click at [496, 46] on link "LULU Lulu lemon Athletica inc NASD" at bounding box center [505, 54] width 298 height 23
type input "LULU"
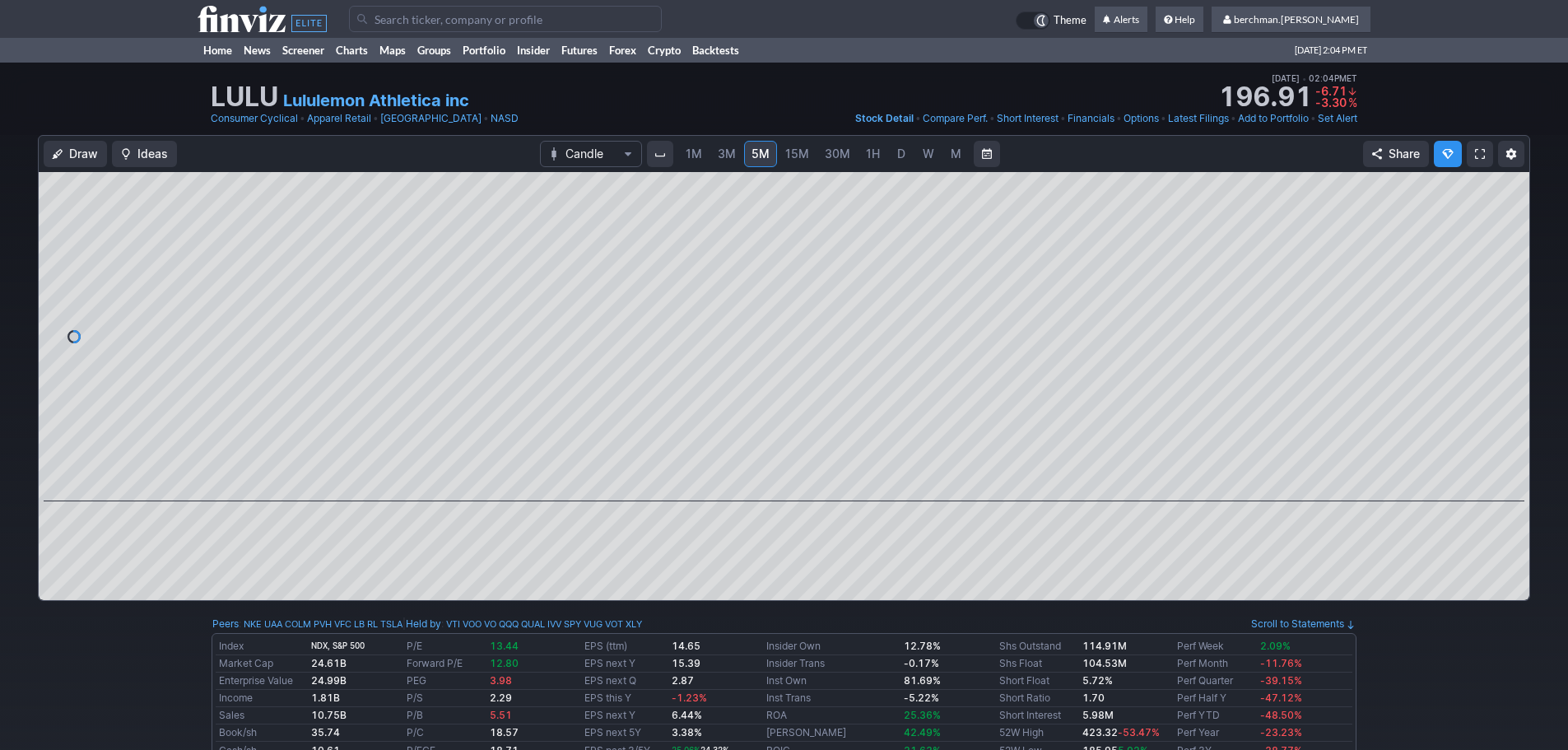
click at [910, 153] on link "D" at bounding box center [902, 154] width 26 height 26
